Goal: Transaction & Acquisition: Book appointment/travel/reservation

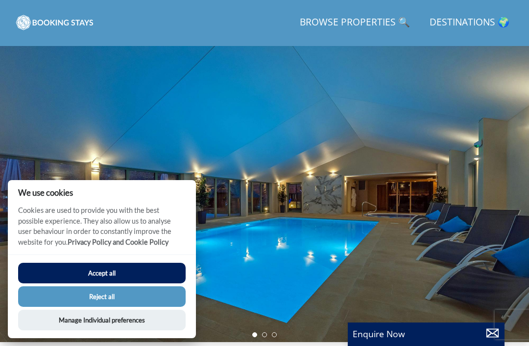
click at [453, 29] on link "Destinations 🌍" at bounding box center [470, 23] width 88 height 22
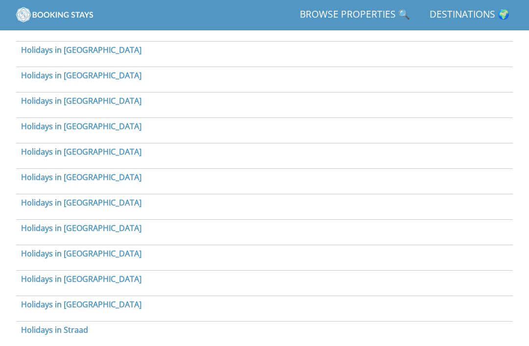
click at [87, 281] on link "Holidays in [GEOGRAPHIC_DATA]" at bounding box center [81, 279] width 120 height 11
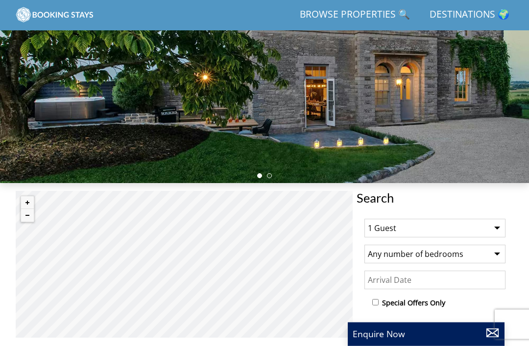
scroll to position [144, 0]
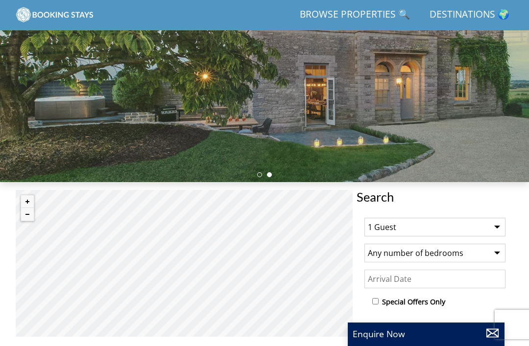
click at [493, 233] on select "1 Guest 2 Guests 3 Guests 4 Guests 5 Guests 6 Guests 7 Guests 8 Guests 9 Guests…" at bounding box center [434, 227] width 141 height 19
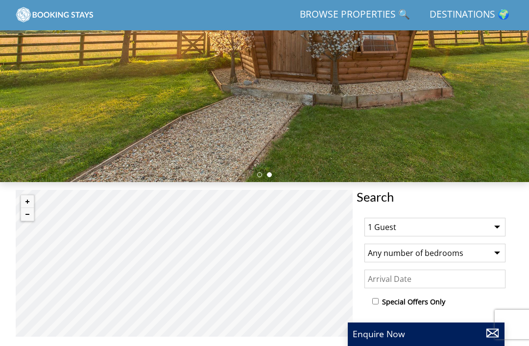
select select "18"
click at [493, 257] on select "Any number of bedrooms 4 Bedrooms 5 Bedrooms 6 Bedrooms 7 Bedrooms 8 Bedrooms 9…" at bounding box center [434, 253] width 141 height 19
select select "10"
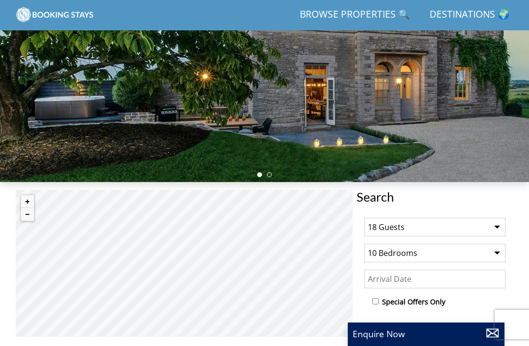
click at [400, 281] on input "Date" at bounding box center [434, 279] width 141 height 19
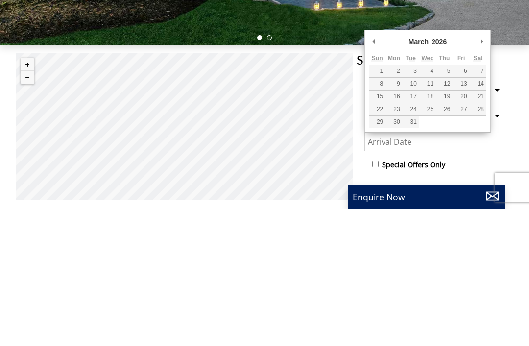
type input "[DATE]"
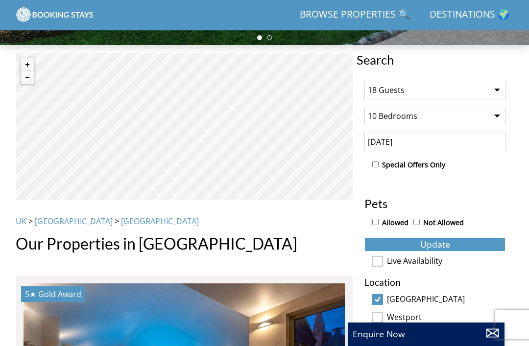
click at [375, 223] on input "Allowed" at bounding box center [375, 222] width 6 height 6
checkbox input "true"
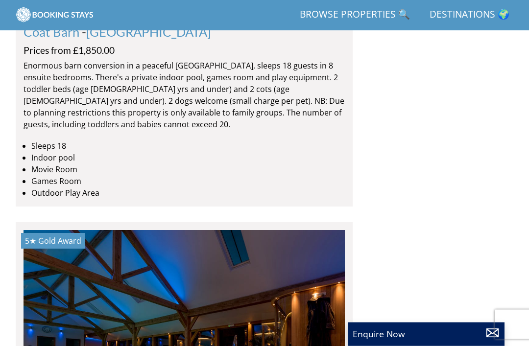
scroll to position [2930, 0]
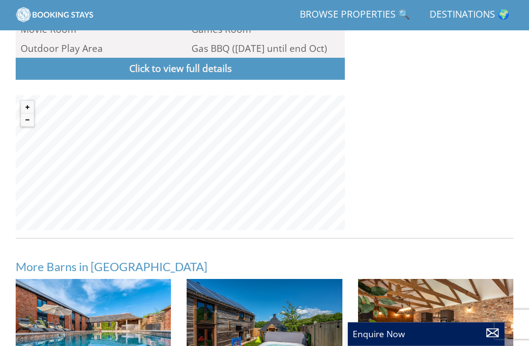
scroll to position [676, 0]
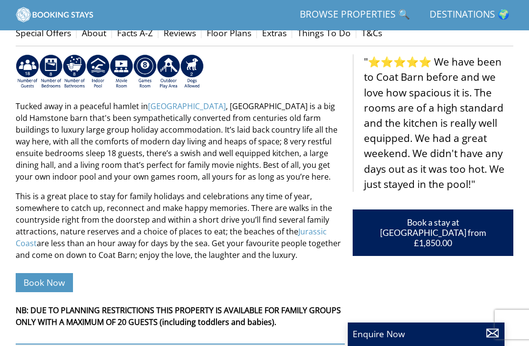
select select "18"
select select "10"
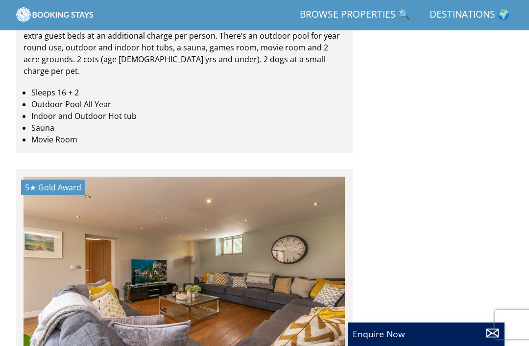
scroll to position [2556, 0]
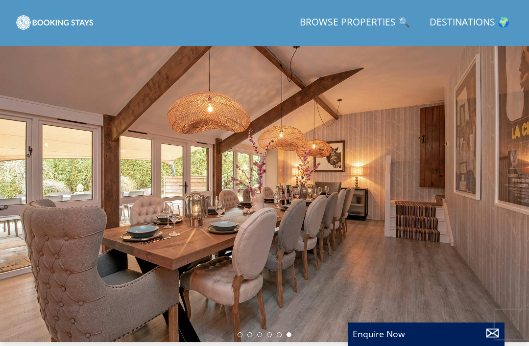
select select "18"
select select "10"
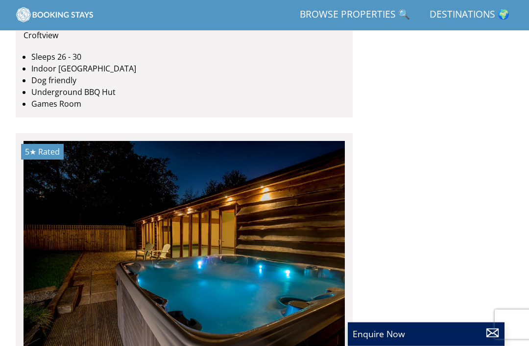
scroll to position [3382, 0]
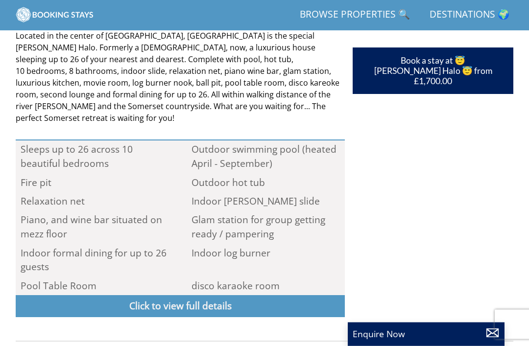
scroll to position [371, 0]
click at [185, 295] on link "Click to view full details" at bounding box center [180, 306] width 329 height 22
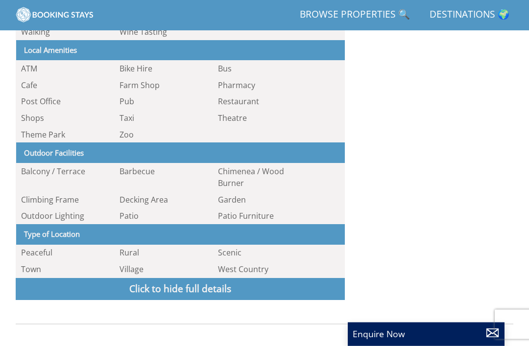
scroll to position [1085, 0]
click at [196, 278] on link "Click to hide full details" at bounding box center [180, 289] width 329 height 22
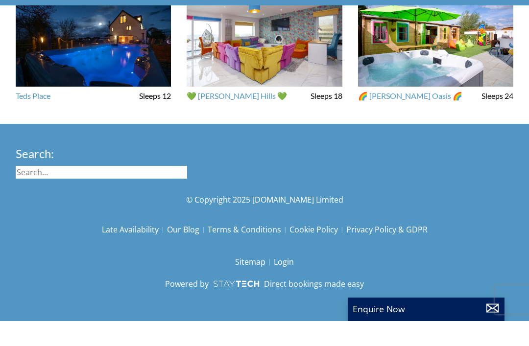
scroll to position [682, 0]
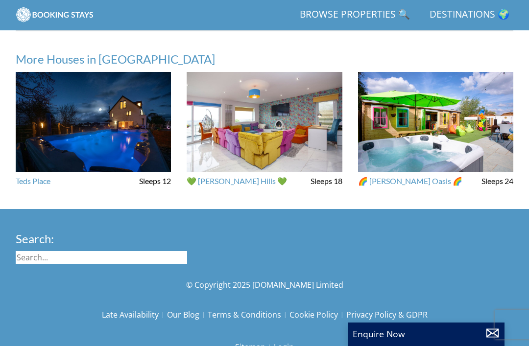
click at [279, 107] on img at bounding box center [264, 122] width 155 height 100
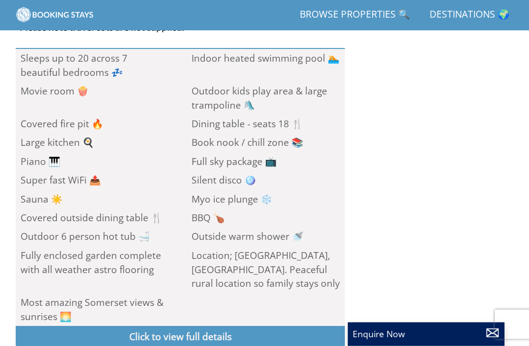
scroll to position [501, 0]
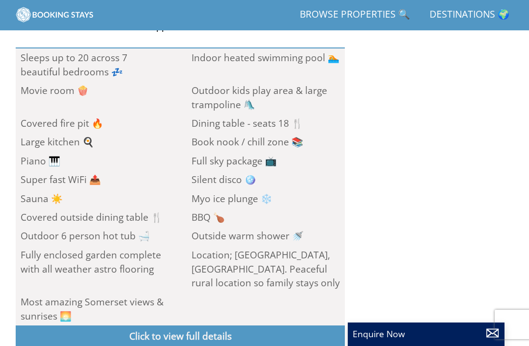
click at [180, 326] on link "Click to view full details" at bounding box center [180, 337] width 329 height 22
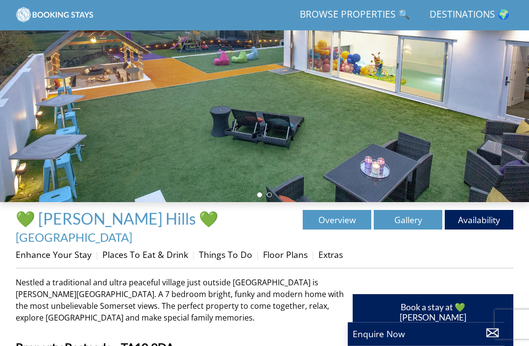
scroll to position [124, 0]
click at [409, 221] on link "Gallery" at bounding box center [408, 220] width 69 height 20
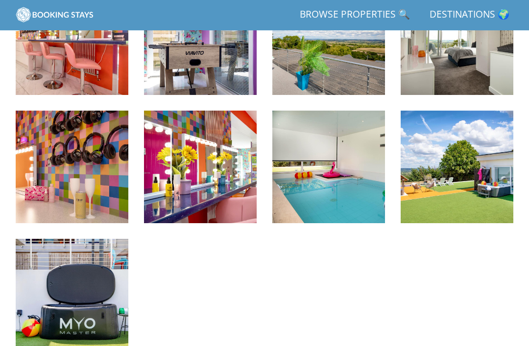
scroll to position [1189, 0]
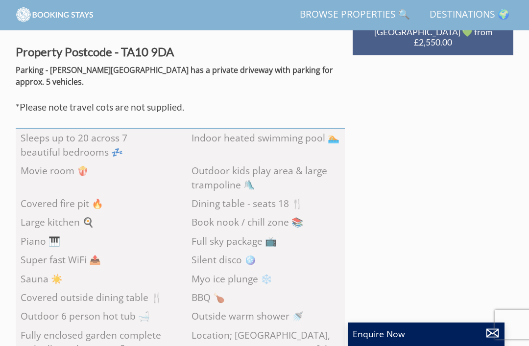
scroll to position [407, 0]
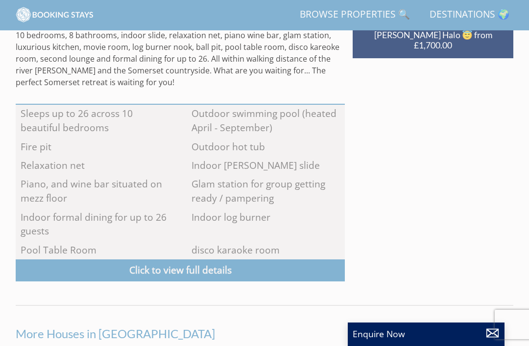
scroll to position [682, 0]
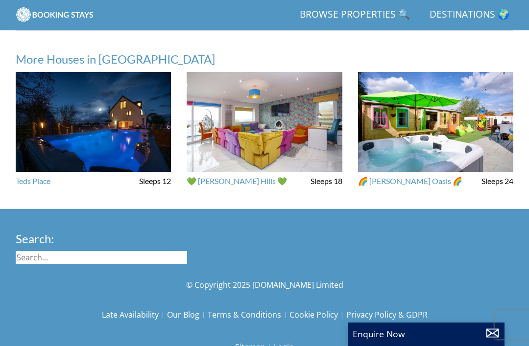
select select "18"
select select "10"
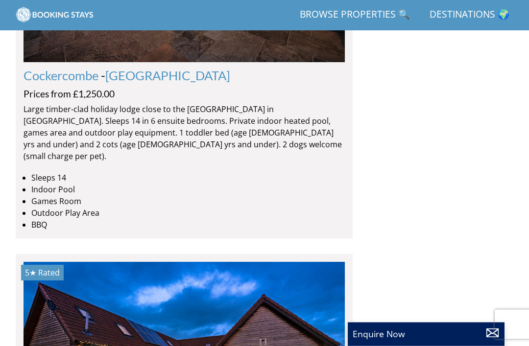
scroll to position [5249, 0]
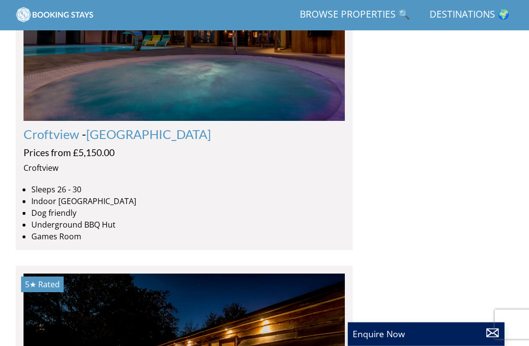
scroll to position [3250, 0]
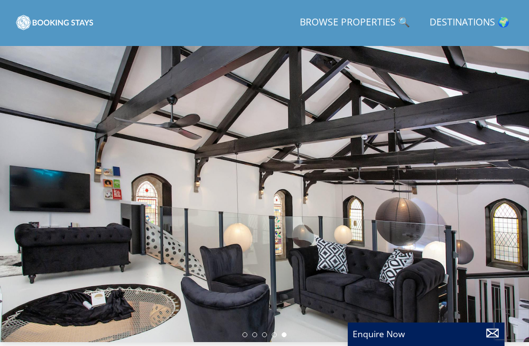
select select "18"
select select "10"
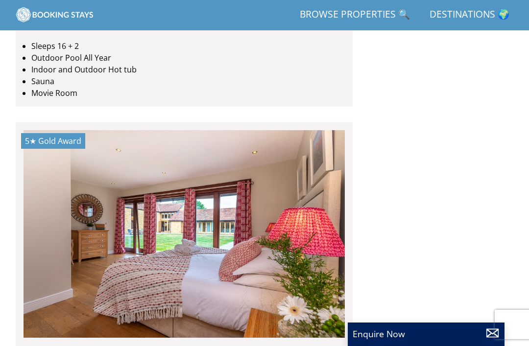
scroll to position [2611, 0]
